Goal: Information Seeking & Learning: Learn about a topic

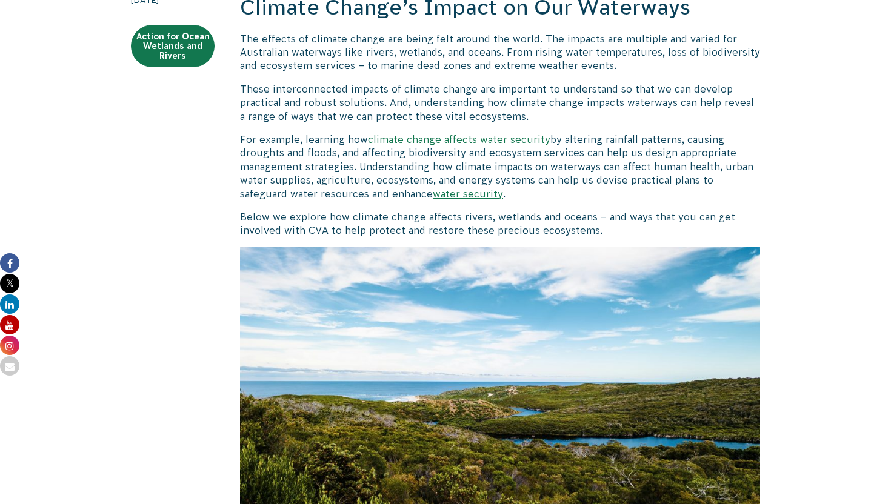
scroll to position [383, 0]
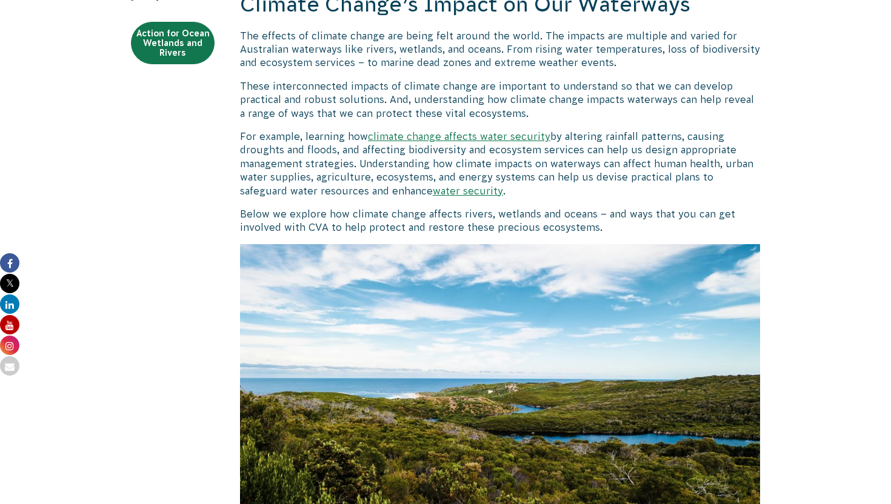
click at [390, 61] on p "The effects of climate change are being felt around the world. The impacts are …" at bounding box center [500, 49] width 520 height 41
click at [376, 119] on p "These interconnected impacts of climate change are important to understand so t…" at bounding box center [500, 99] width 520 height 41
click at [391, 93] on p "These interconnected impacts of climate change are important to understand so t…" at bounding box center [500, 99] width 520 height 41
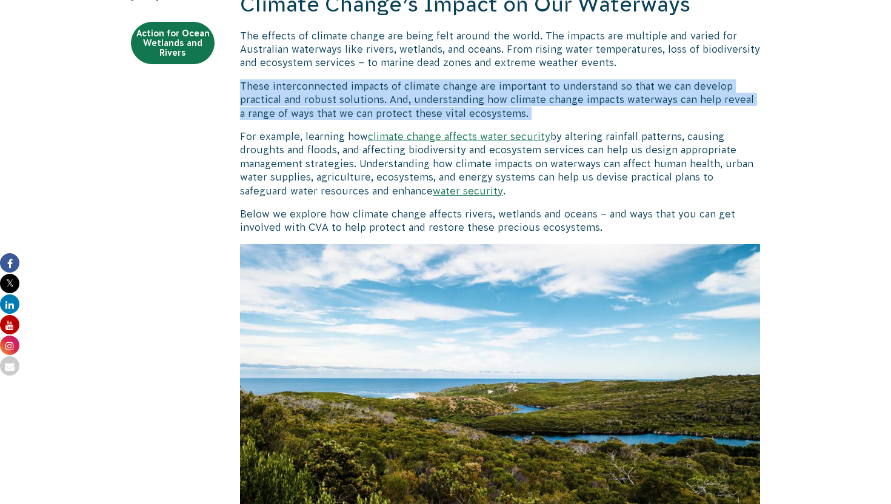
click at [391, 93] on p "These interconnected impacts of climate change are important to understand so t…" at bounding box center [500, 99] width 520 height 41
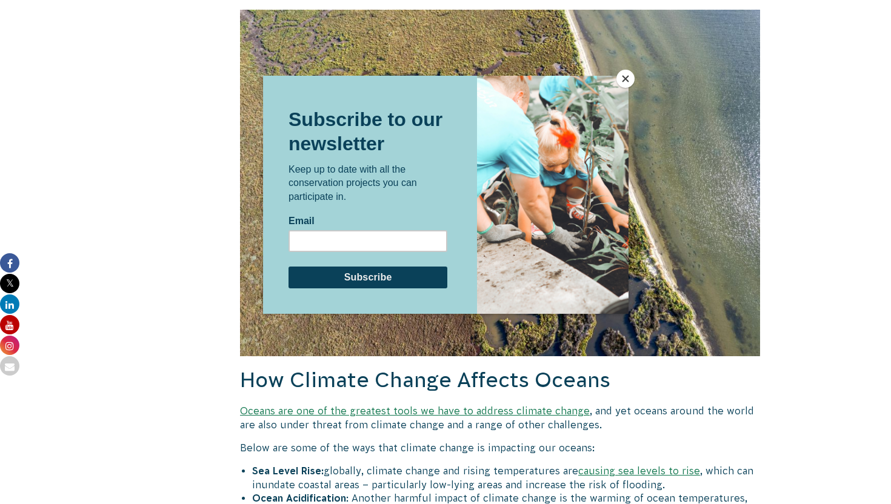
scroll to position [2203, 0]
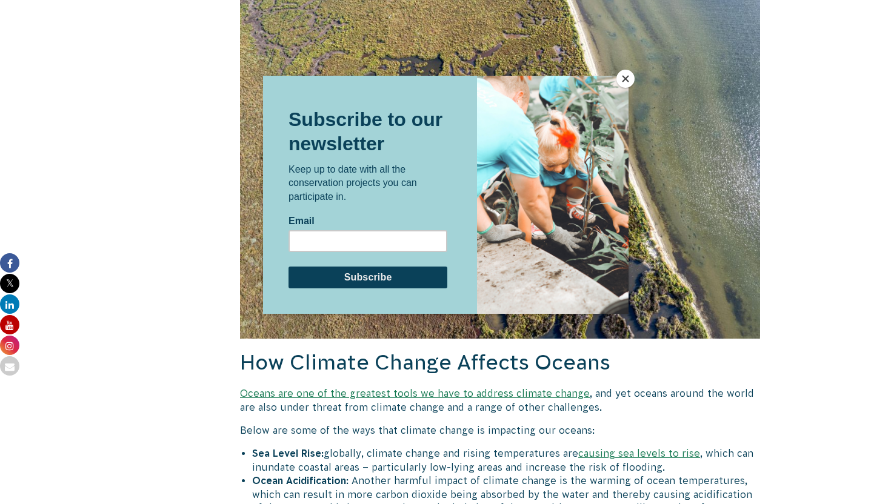
click at [623, 76] on button "Close" at bounding box center [625, 79] width 18 height 18
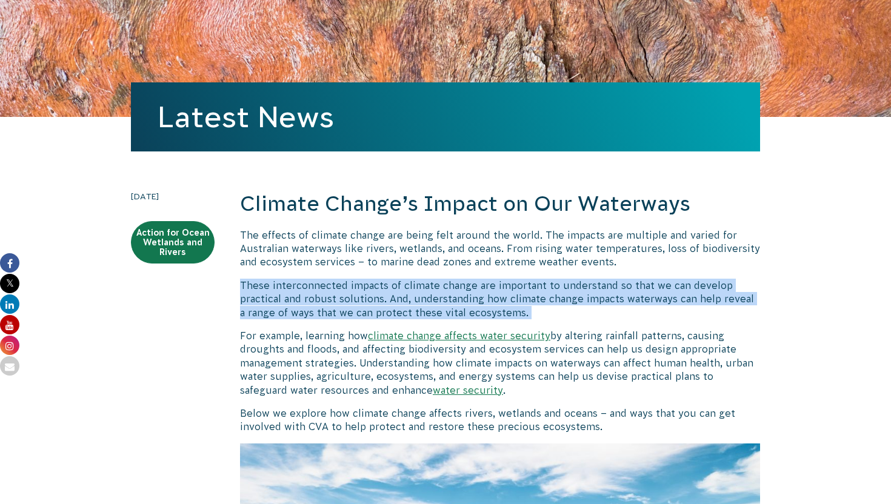
scroll to position [219, 0]
